Goal: Task Accomplishment & Management: Manage account settings

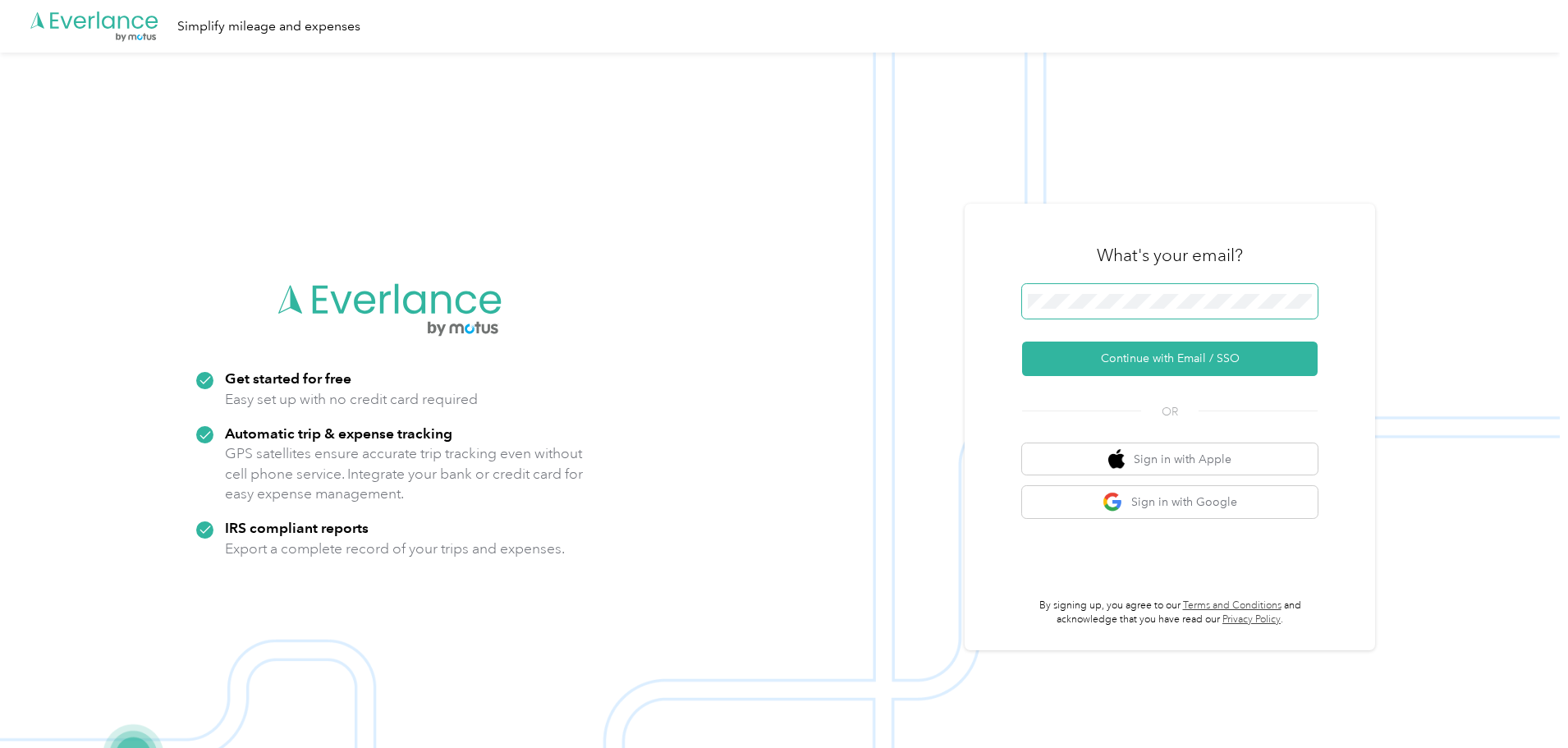
click at [1174, 286] on span at bounding box center [1170, 302] width 296 height 35
click at [1179, 313] on span at bounding box center [1170, 302] width 296 height 35
click at [1216, 350] on button "Continue with Email / SSO" at bounding box center [1170, 359] width 296 height 35
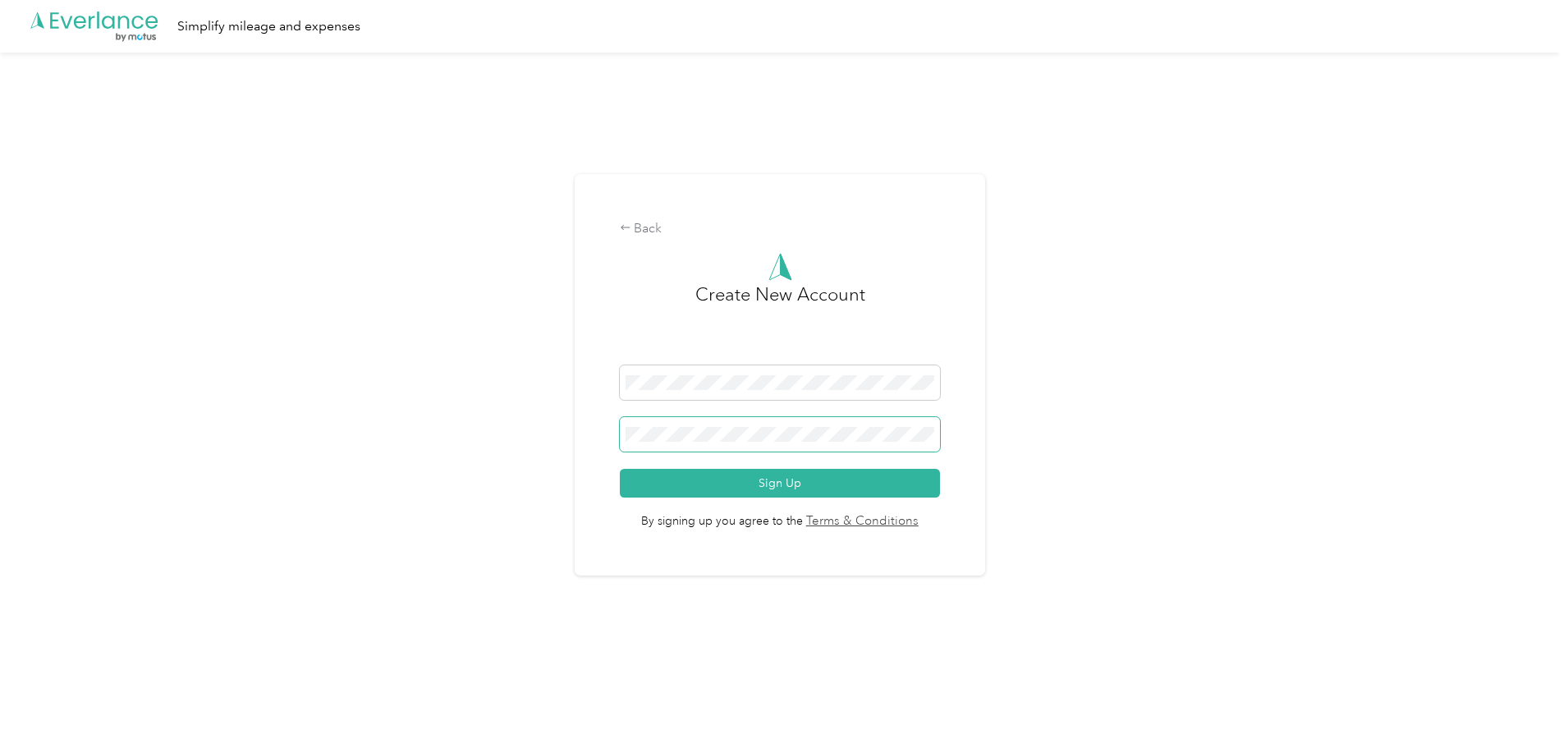
click at [822, 423] on span at bounding box center [780, 435] width 321 height 35
click at [821, 478] on button "Sign Up" at bounding box center [780, 483] width 321 height 29
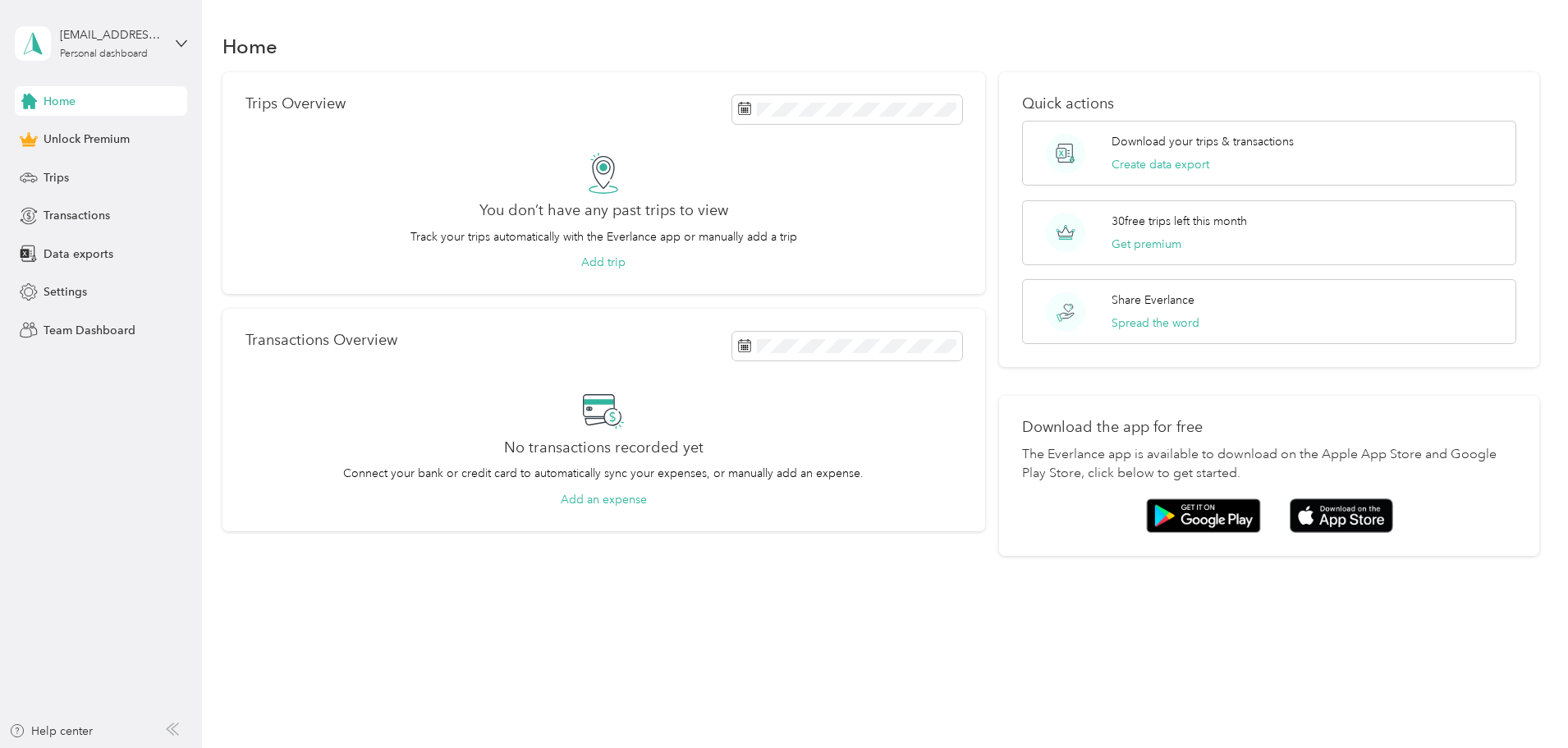
click at [130, 315] on div "Home Unlock Premium Trips Transactions Data exports Settings Team Dashboard" at bounding box center [101, 215] width 172 height 258
click at [126, 333] on span "Team Dashboard" at bounding box center [90, 331] width 92 height 17
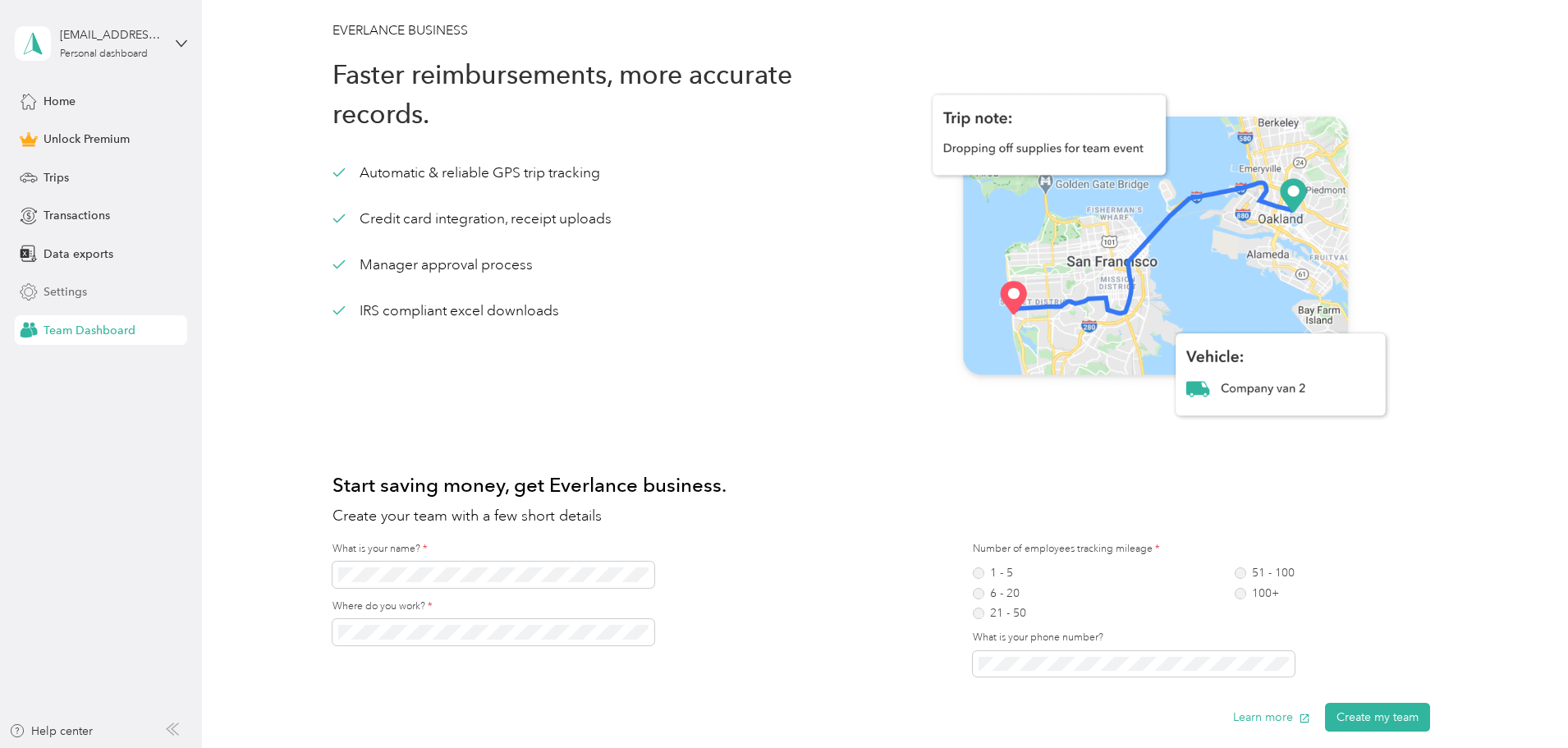
click at [75, 285] on span "Settings" at bounding box center [65, 292] width 43 height 17
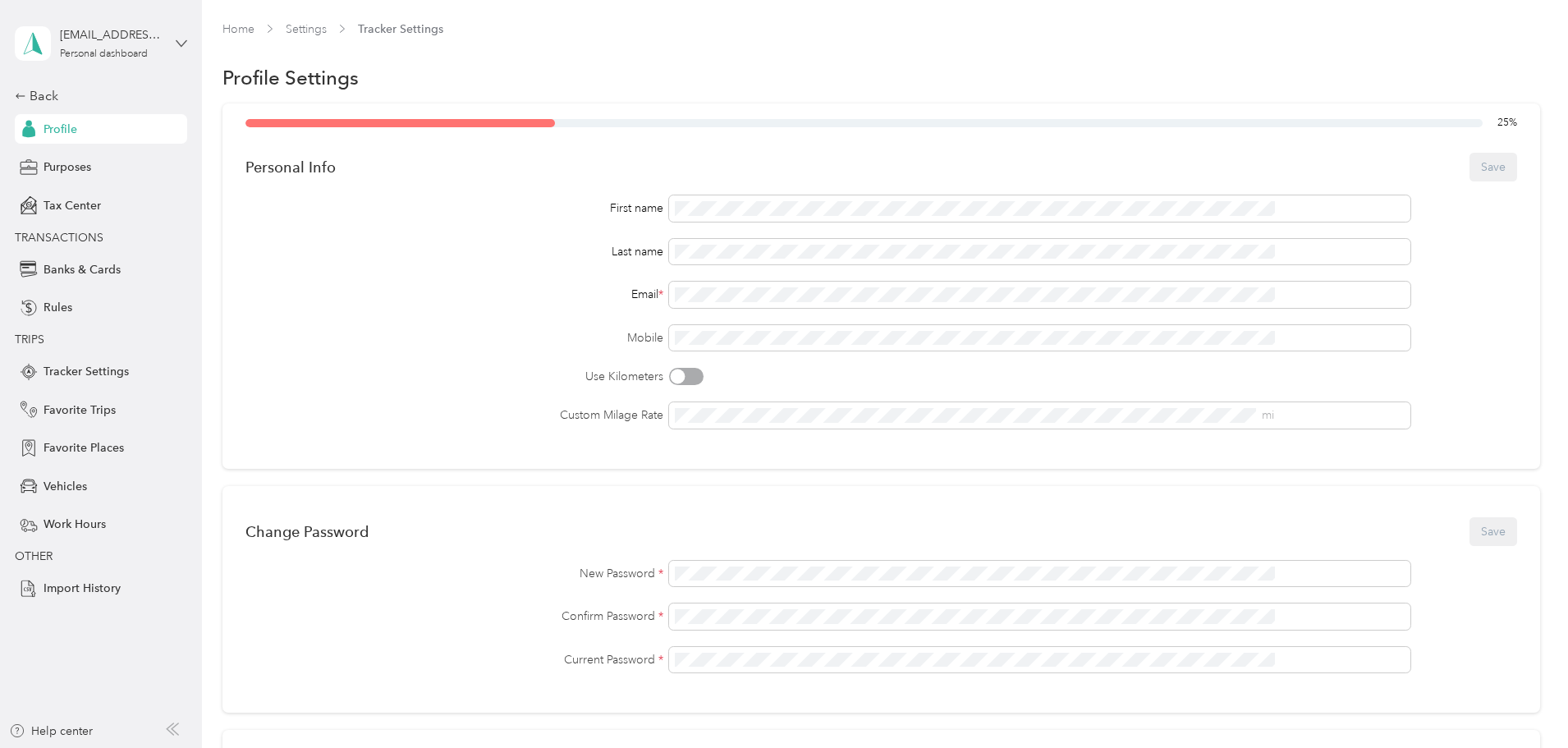
click at [178, 38] on icon at bounding box center [181, 43] width 11 height 11
click at [121, 127] on div "Log out" at bounding box center [187, 130] width 323 height 29
